Goal: Check status: Check status

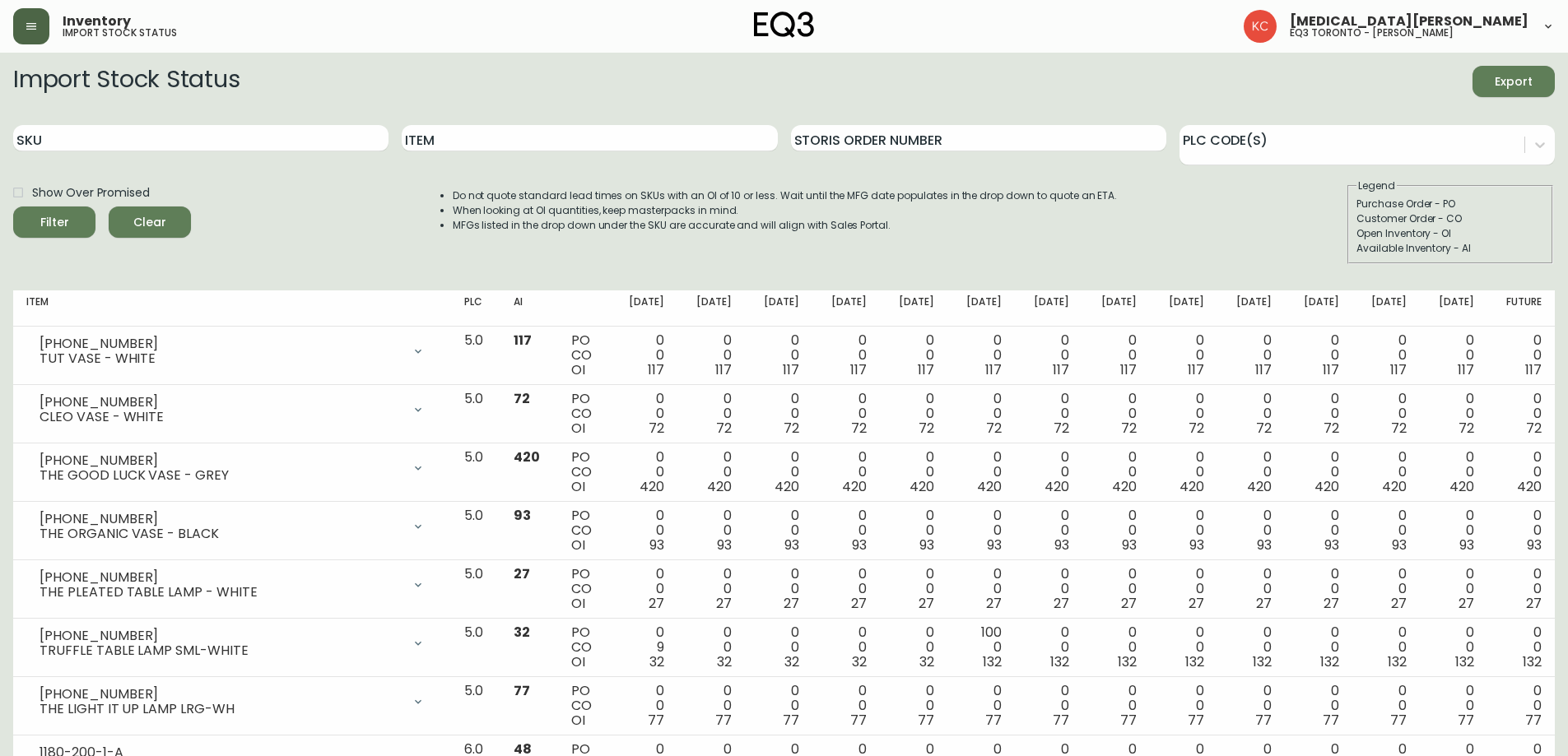
click at [36, 21] on icon "button" at bounding box center [31, 26] width 13 height 13
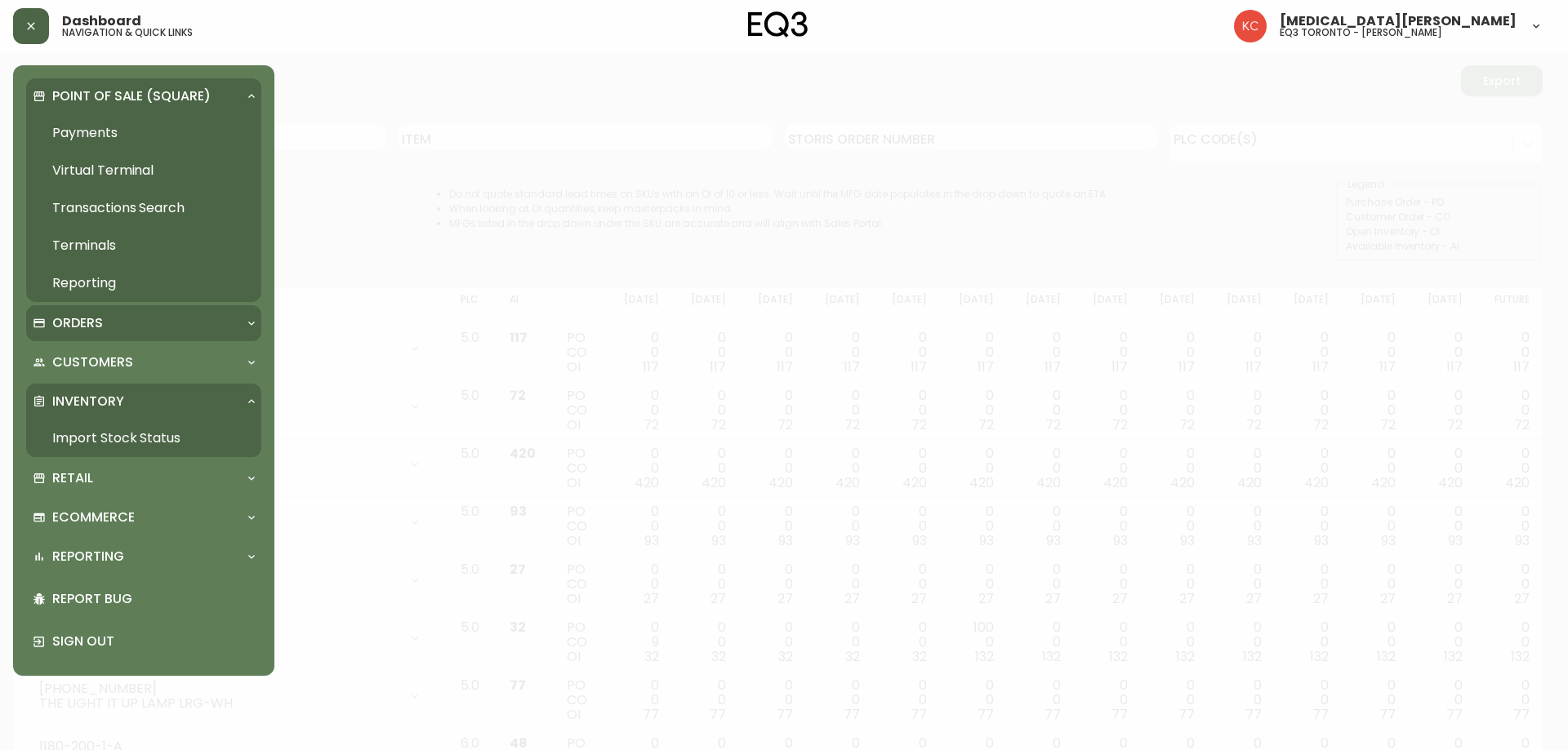
click at [112, 323] on div "Orders" at bounding box center [135, 323] width 206 height 18
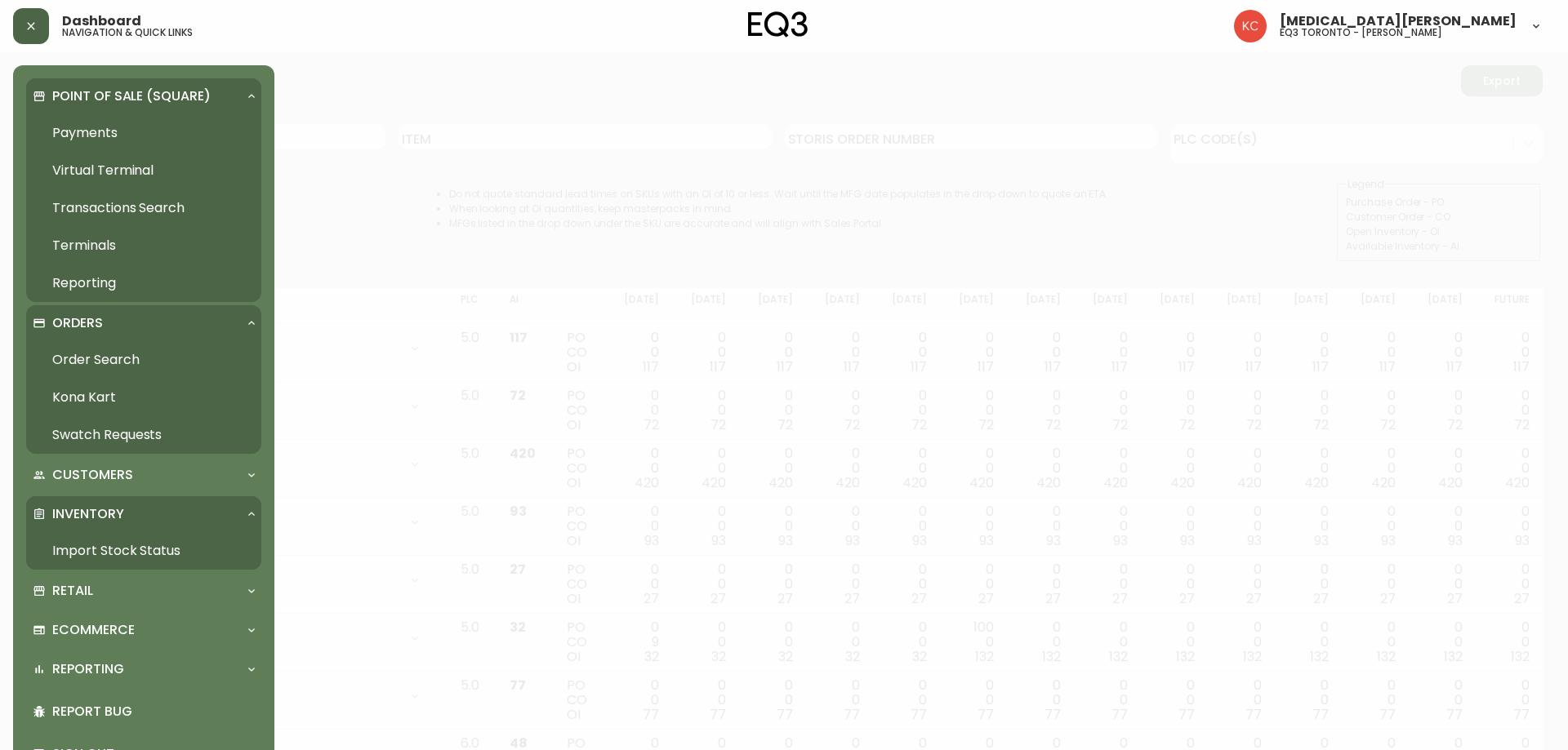
click at [107, 353] on link "Order Search" at bounding box center [143, 360] width 235 height 38
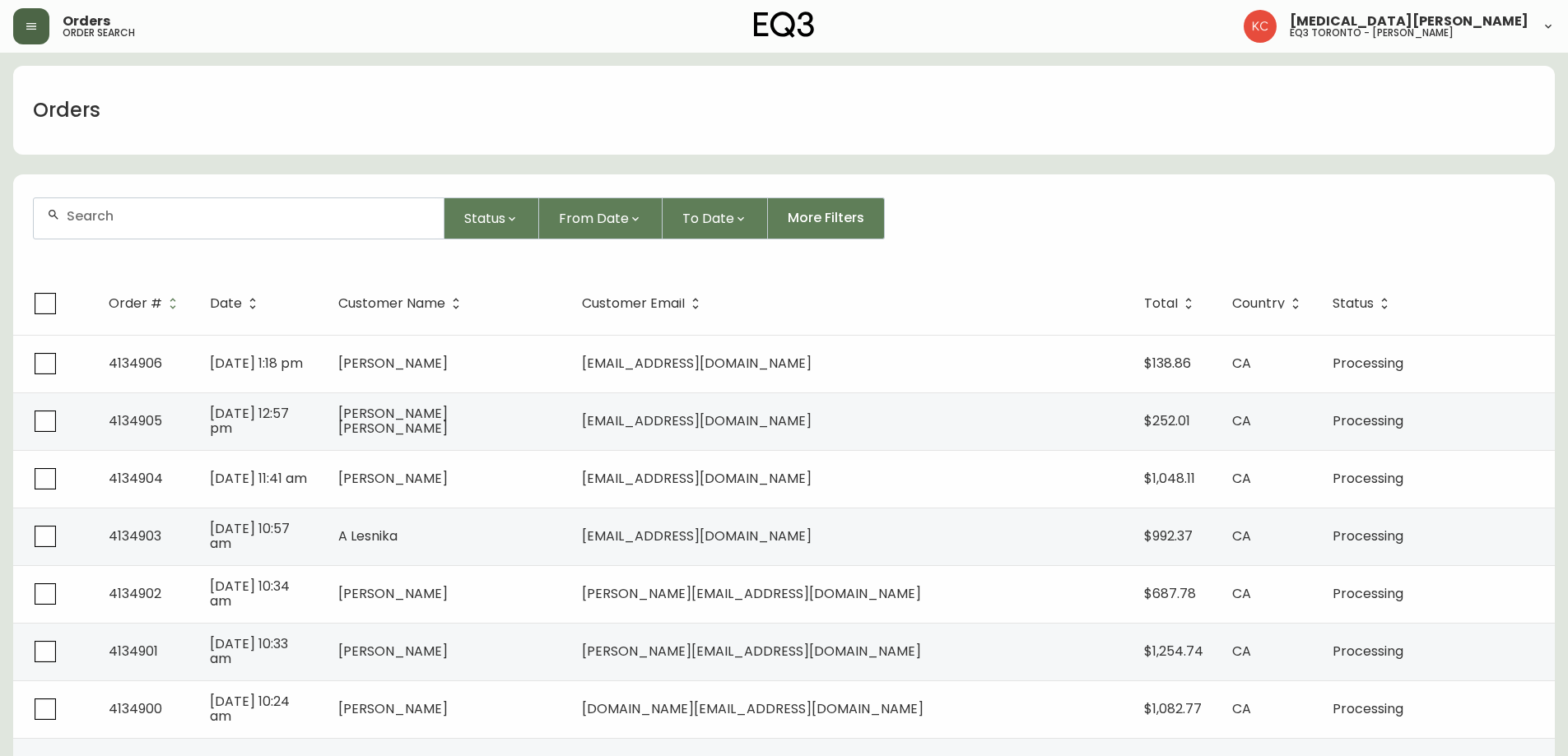
click at [253, 233] on div at bounding box center [238, 219] width 410 height 40
type input "4102671"
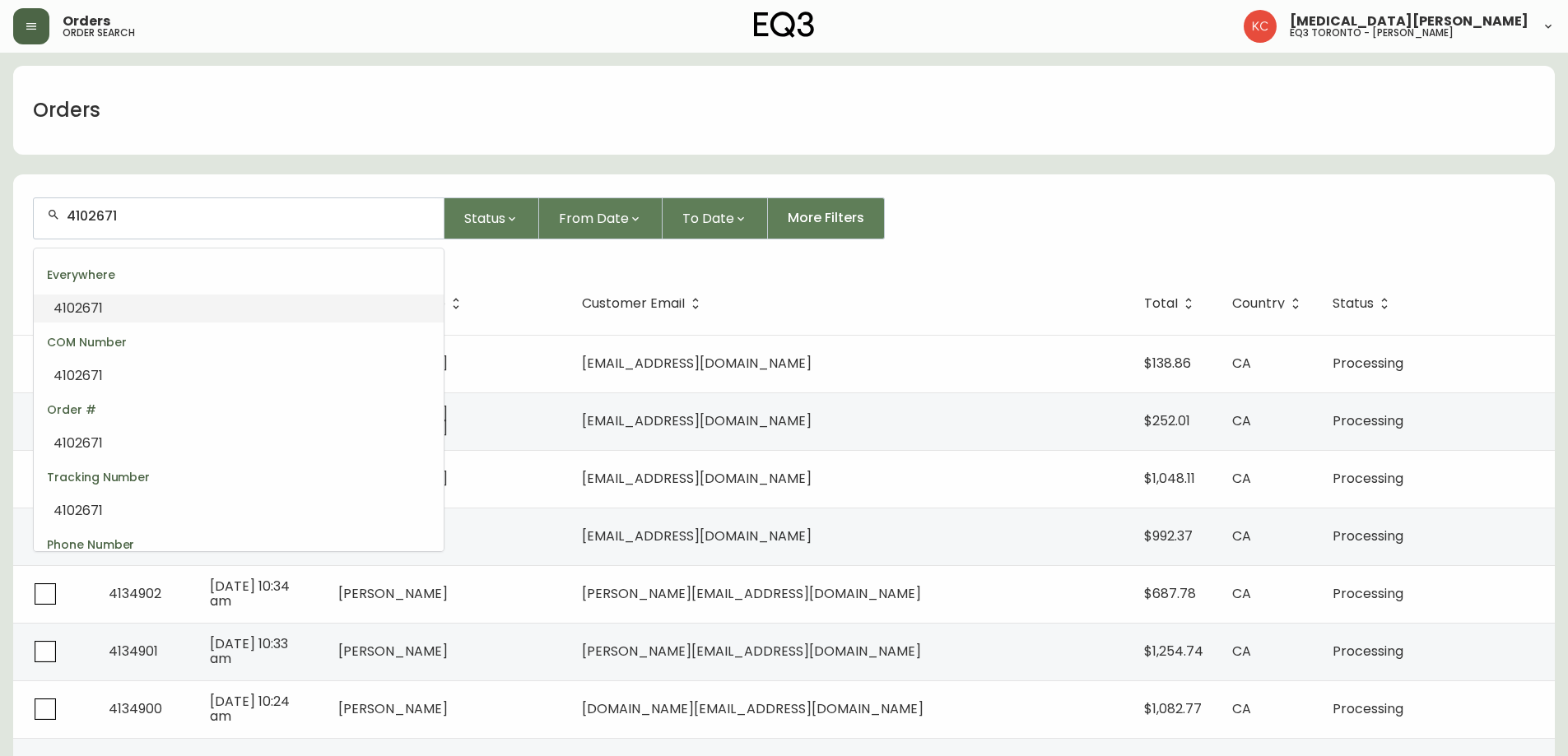
click at [93, 301] on span "4102671" at bounding box center [78, 308] width 50 height 19
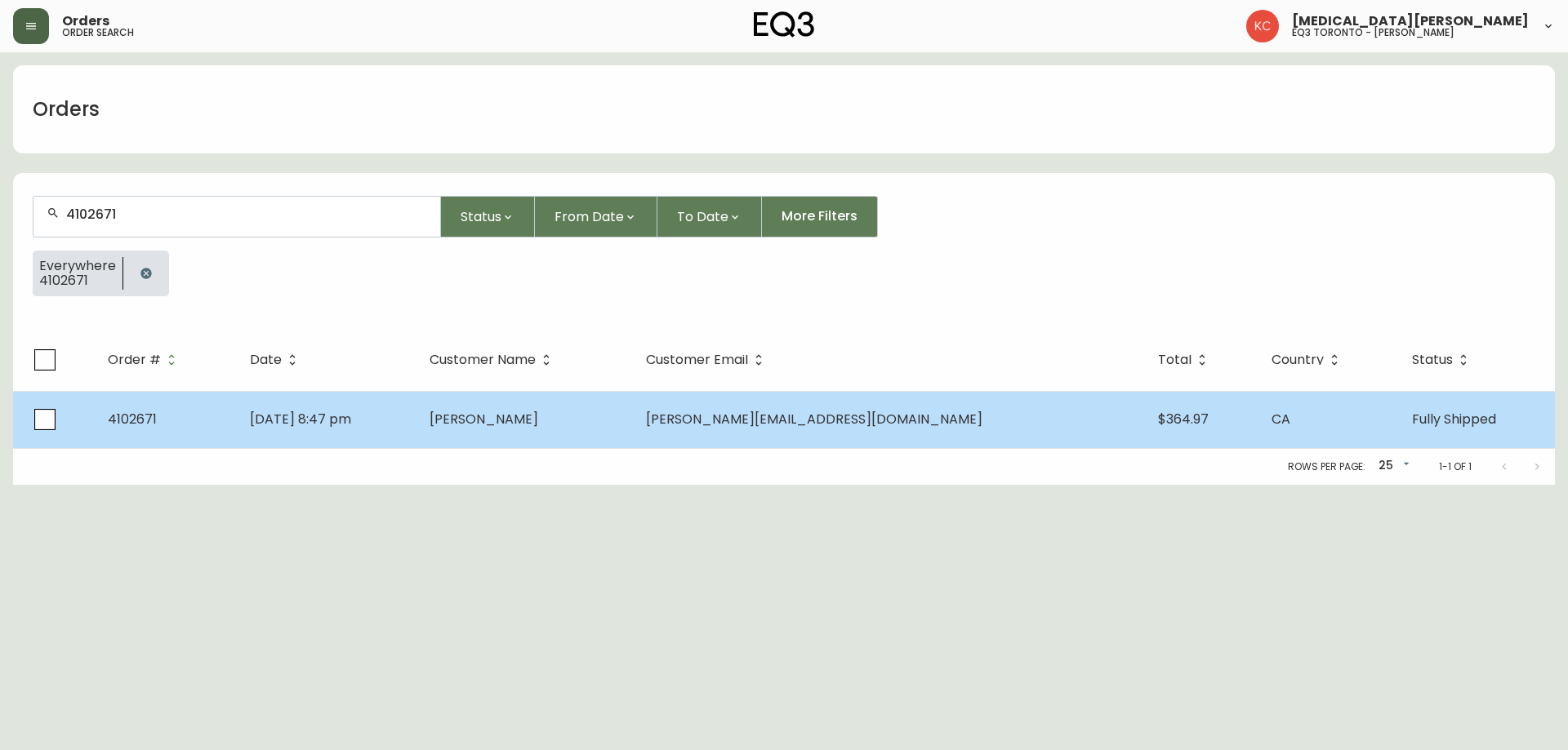
click at [538, 421] on span "[PERSON_NAME]" at bounding box center [484, 419] width 109 height 18
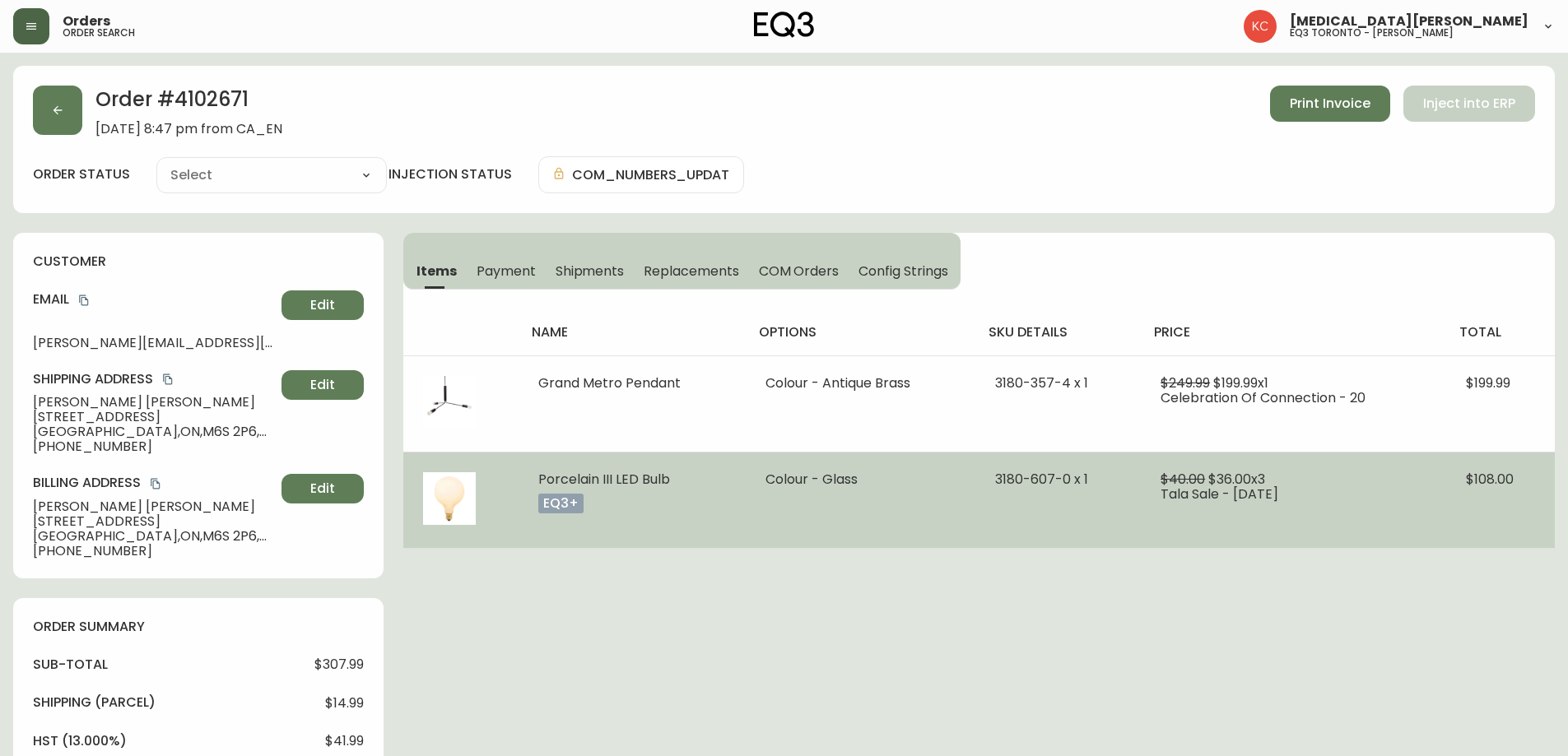
type input "Fully Shipped"
select select "FULLY_SHIPPED"
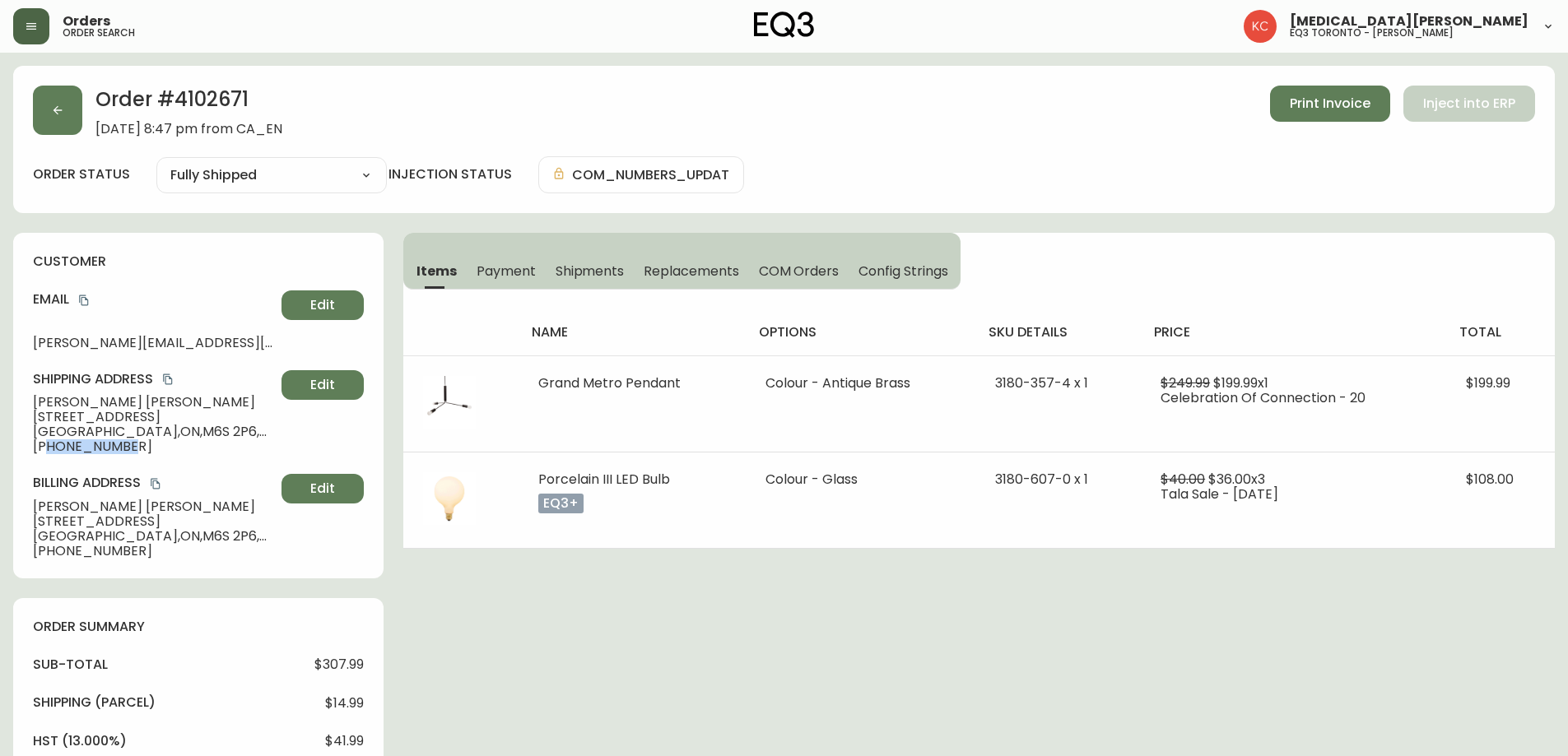
drag, startPoint x: 131, startPoint y: 448, endPoint x: 48, endPoint y: 450, distance: 83.0
click at [48, 450] on span "[PHONE_NUMBER]" at bounding box center [153, 447] width 242 height 15
copy span "6474583024"
click at [1038, 748] on div "Order # 4102671 [DATE] 8:47 pm from CA_EN Print Invoice Inject into ERP order s…" at bounding box center [784, 742] width 1542 height 1353
click at [295, 301] on button "Edit" at bounding box center [323, 305] width 83 height 29
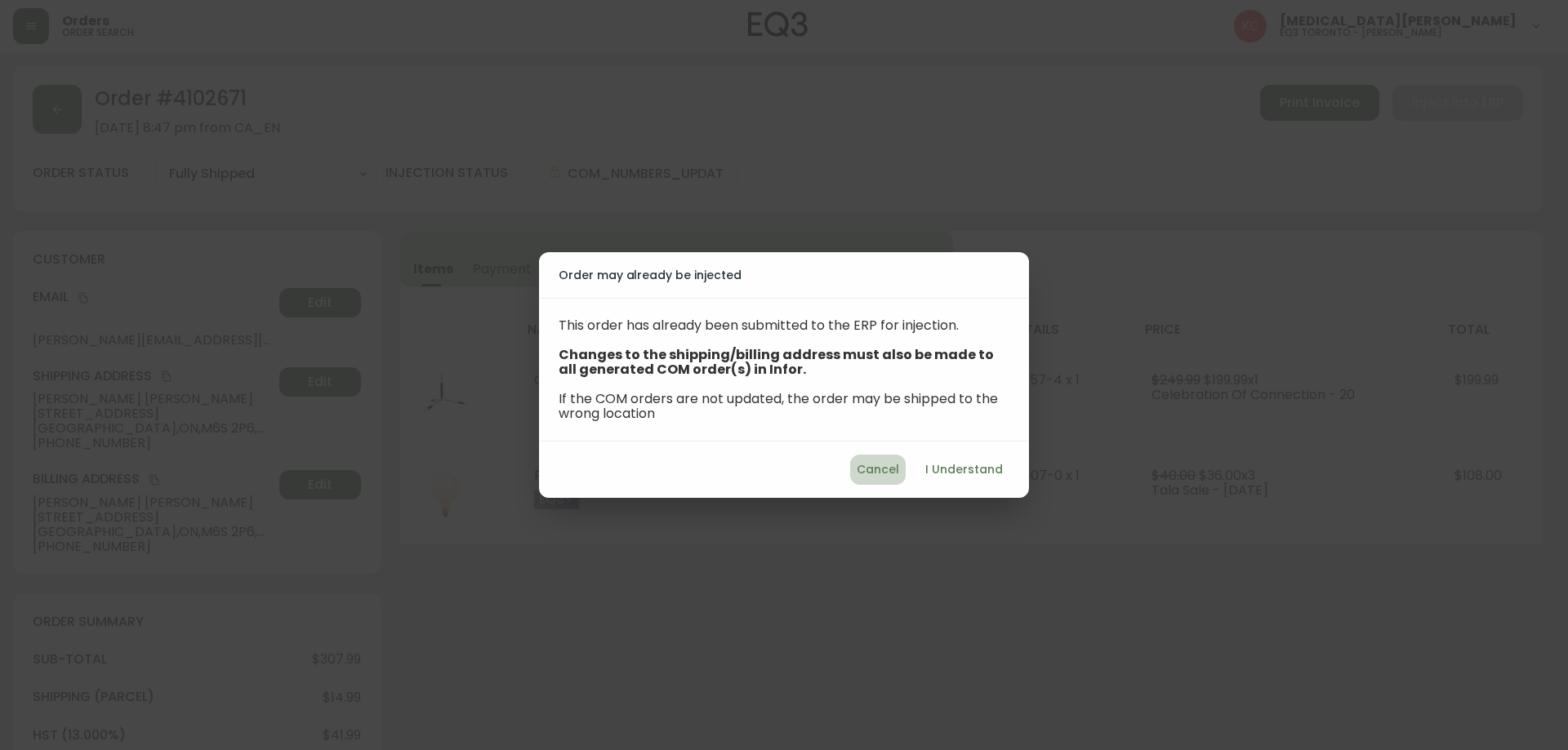
click at [881, 480] on button "Cancel" at bounding box center [877, 469] width 55 height 30
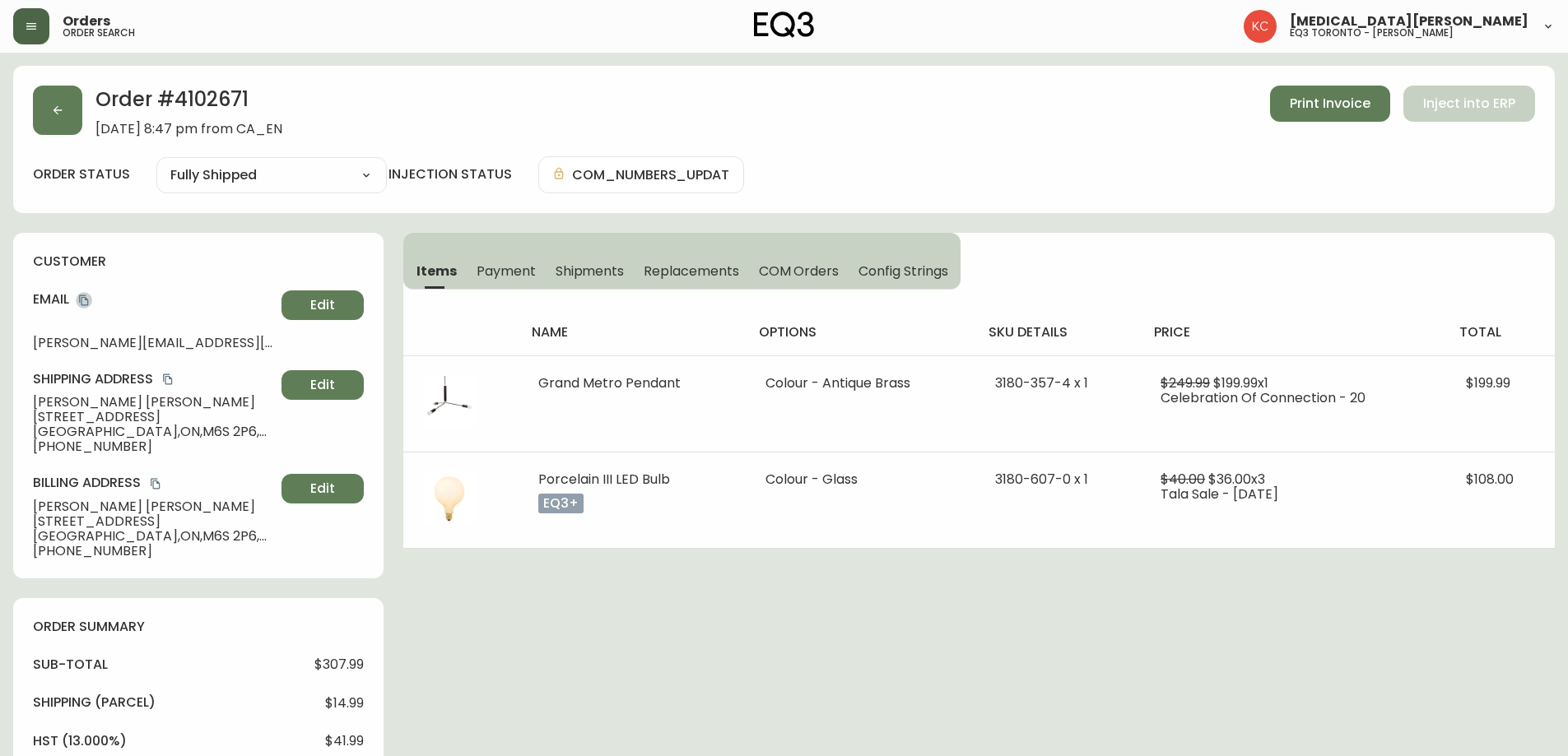
click at [84, 301] on icon "copy" at bounding box center [84, 301] width 12 height 12
